Goal: Task Accomplishment & Management: Use online tool/utility

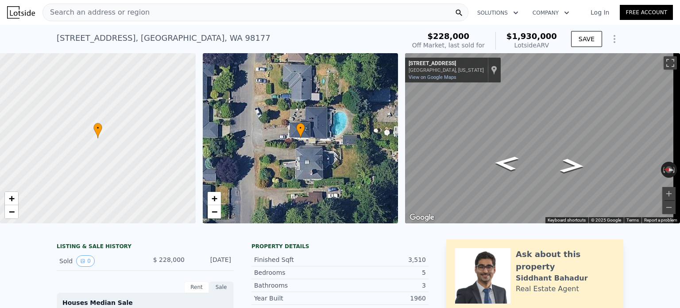
click at [600, 14] on link "Log In" at bounding box center [600, 12] width 40 height 9
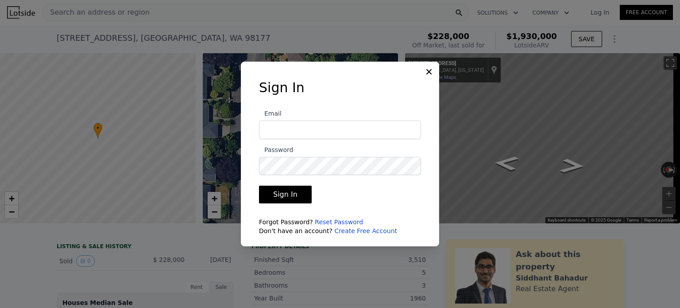
click at [334, 131] on input "Email" at bounding box center [340, 129] width 162 height 19
click at [339, 125] on input "Email" at bounding box center [340, 129] width 162 height 19
type input "H"
type input "[PERSON_NAME][EMAIL_ADDRESS][DOMAIN_NAME]"
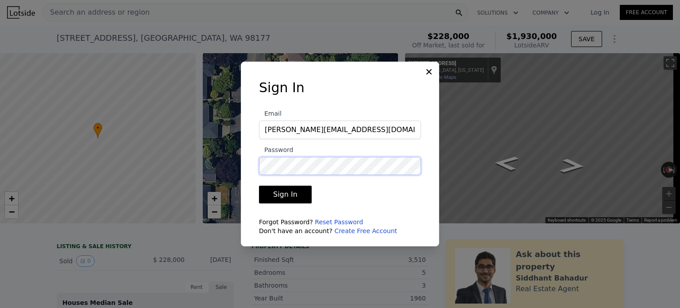
click at [259, 186] on button "Sign In" at bounding box center [285, 195] width 53 height 18
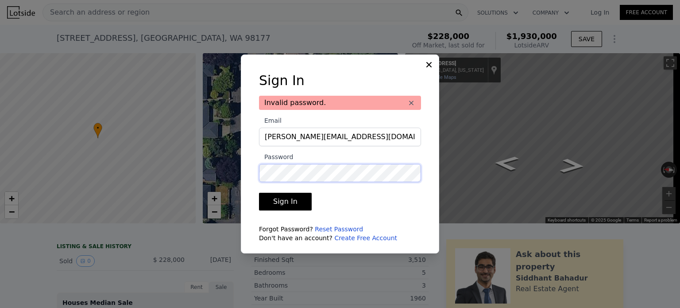
click at [259, 193] on button "Sign In" at bounding box center [285, 202] width 53 height 18
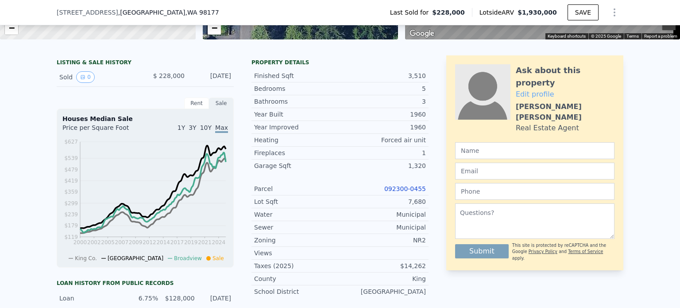
scroll to position [239, 0]
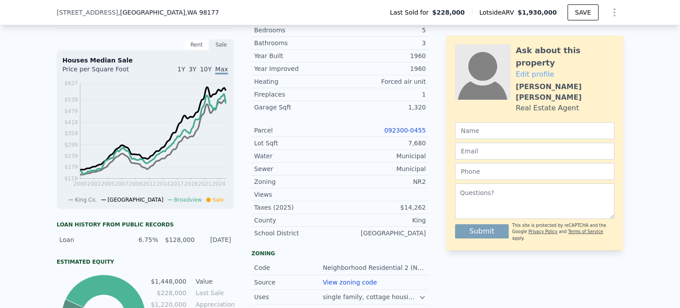
click at [411, 134] on link "092300-0455" at bounding box center [405, 130] width 42 height 7
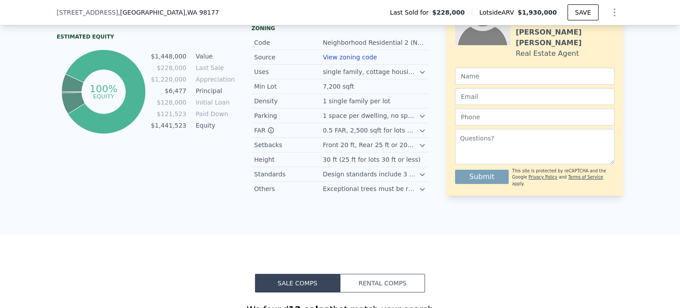
scroll to position [461, 0]
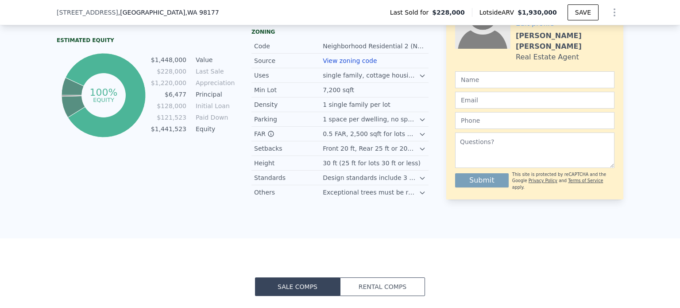
click at [349, 64] on link "View zoning code" at bounding box center [350, 60] width 54 height 7
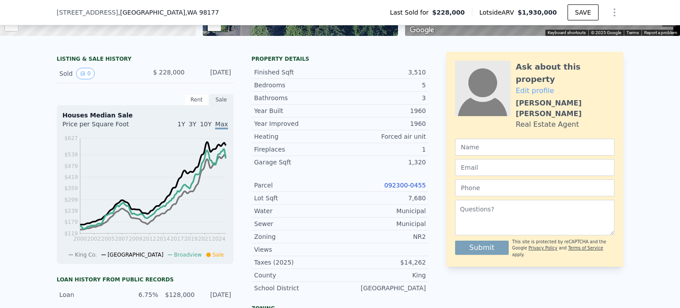
scroll to position [118, 0]
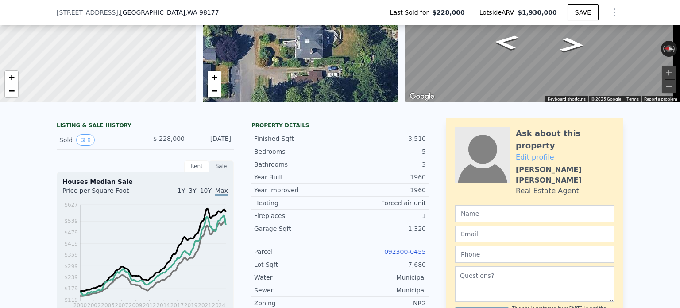
click at [409, 255] on link "092300-0455" at bounding box center [405, 251] width 42 height 7
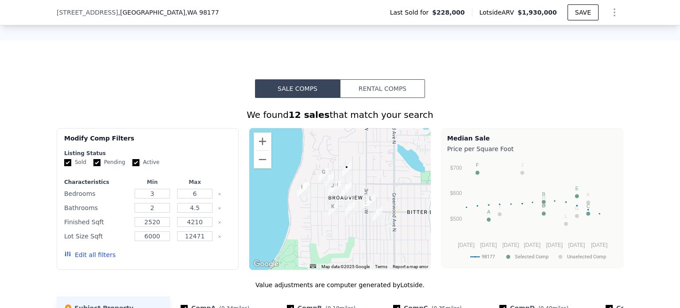
scroll to position [676, 0]
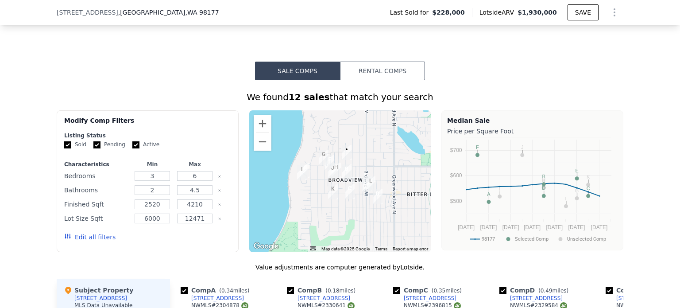
click at [92, 240] on button "Edit all filters" at bounding box center [89, 236] width 51 height 9
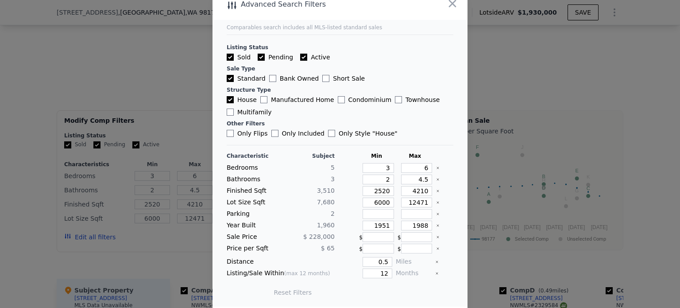
scroll to position [0, 0]
